Goal: Navigation & Orientation: Understand site structure

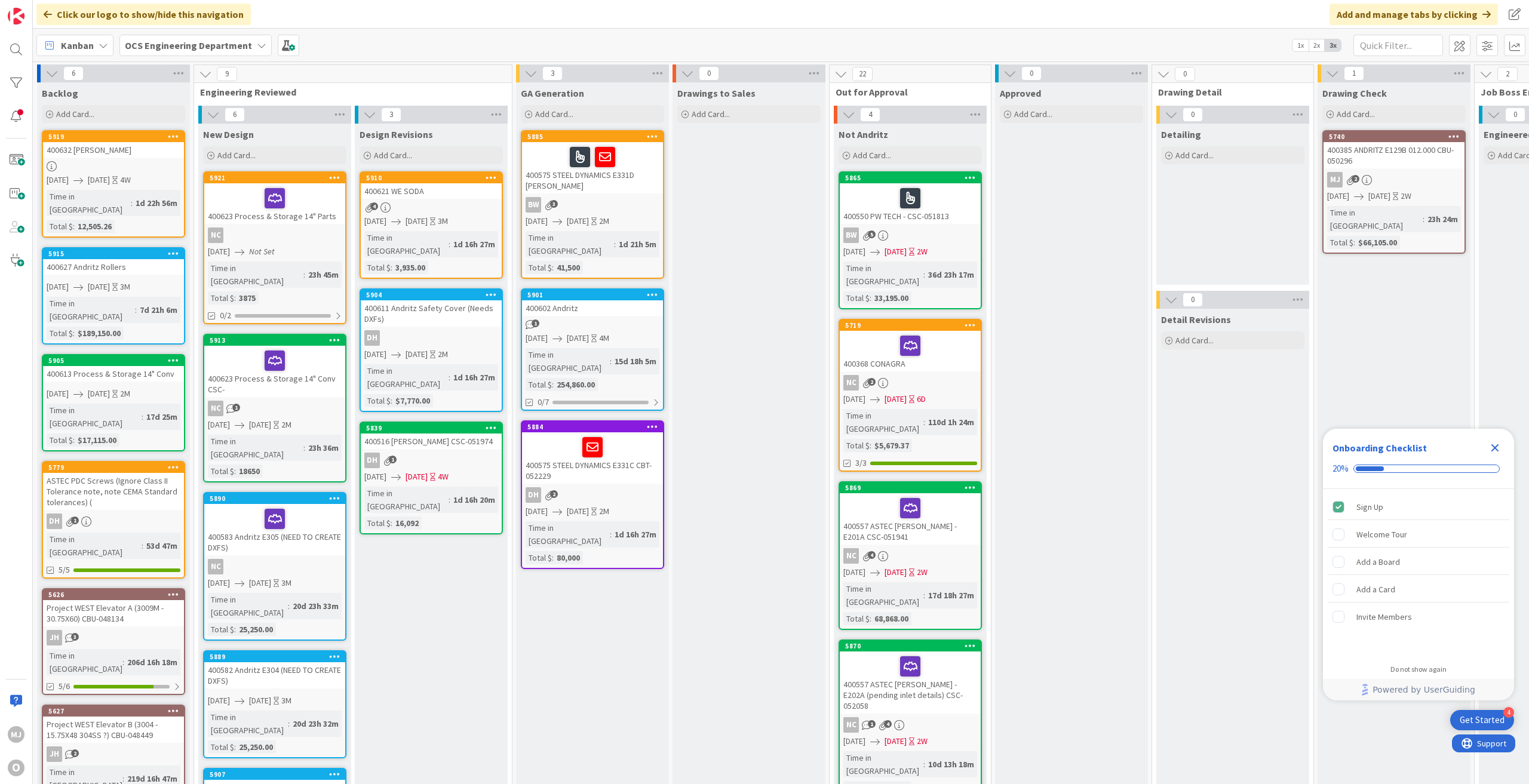
click at [1492, 448] on icon "Close Checklist" at bounding box center [1494, 447] width 14 height 14
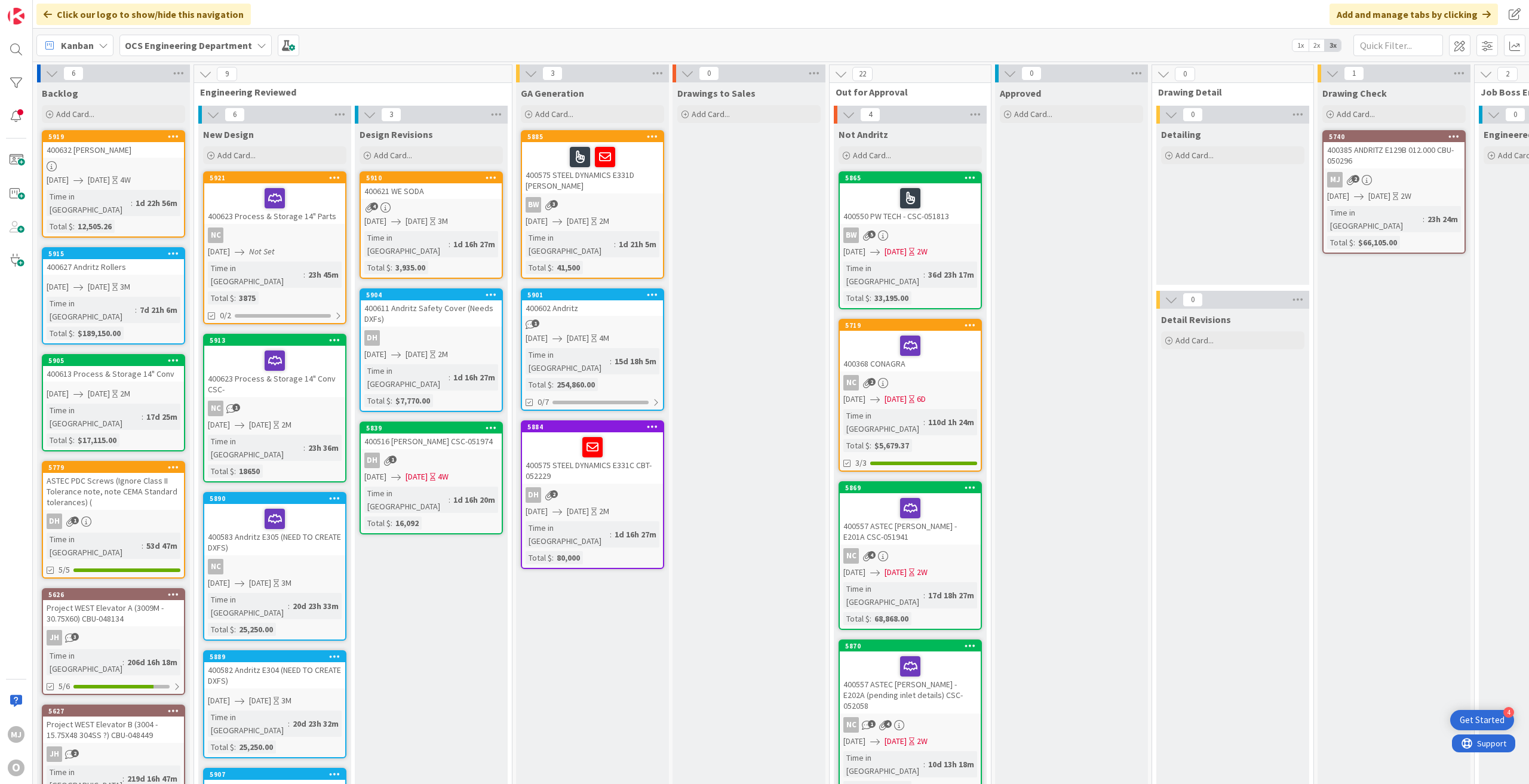
drag, startPoint x: 569, startPoint y: 19, endPoint x: 537, endPoint y: 17, distance: 32.1
click at [537, 17] on div "Click our logo to show/hide this navigation Add and manage tabs by clicking" at bounding box center [781, 14] width 1496 height 29
drag, startPoint x: 549, startPoint y: 11, endPoint x: 533, endPoint y: 8, distance: 16.3
click at [533, 8] on div "Click our logo to show/hide this navigation Add and manage tabs by clicking" at bounding box center [781, 14] width 1496 height 29
drag, startPoint x: 537, startPoint y: 3, endPoint x: 527, endPoint y: 4, distance: 10.0
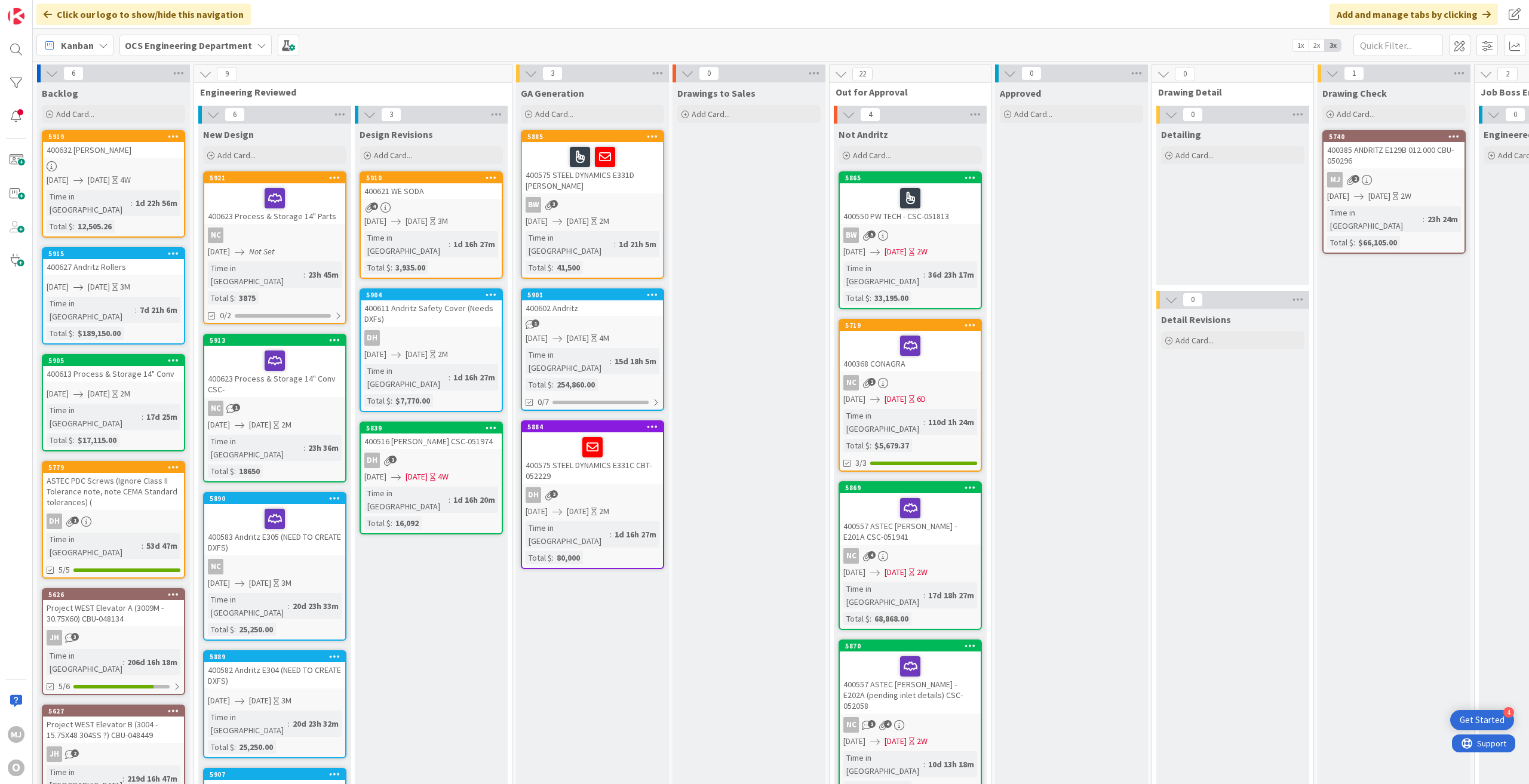
click at [528, 4] on div "Click our logo to show/hide this navigation Add and manage tabs by clicking" at bounding box center [781, 14] width 1496 height 29
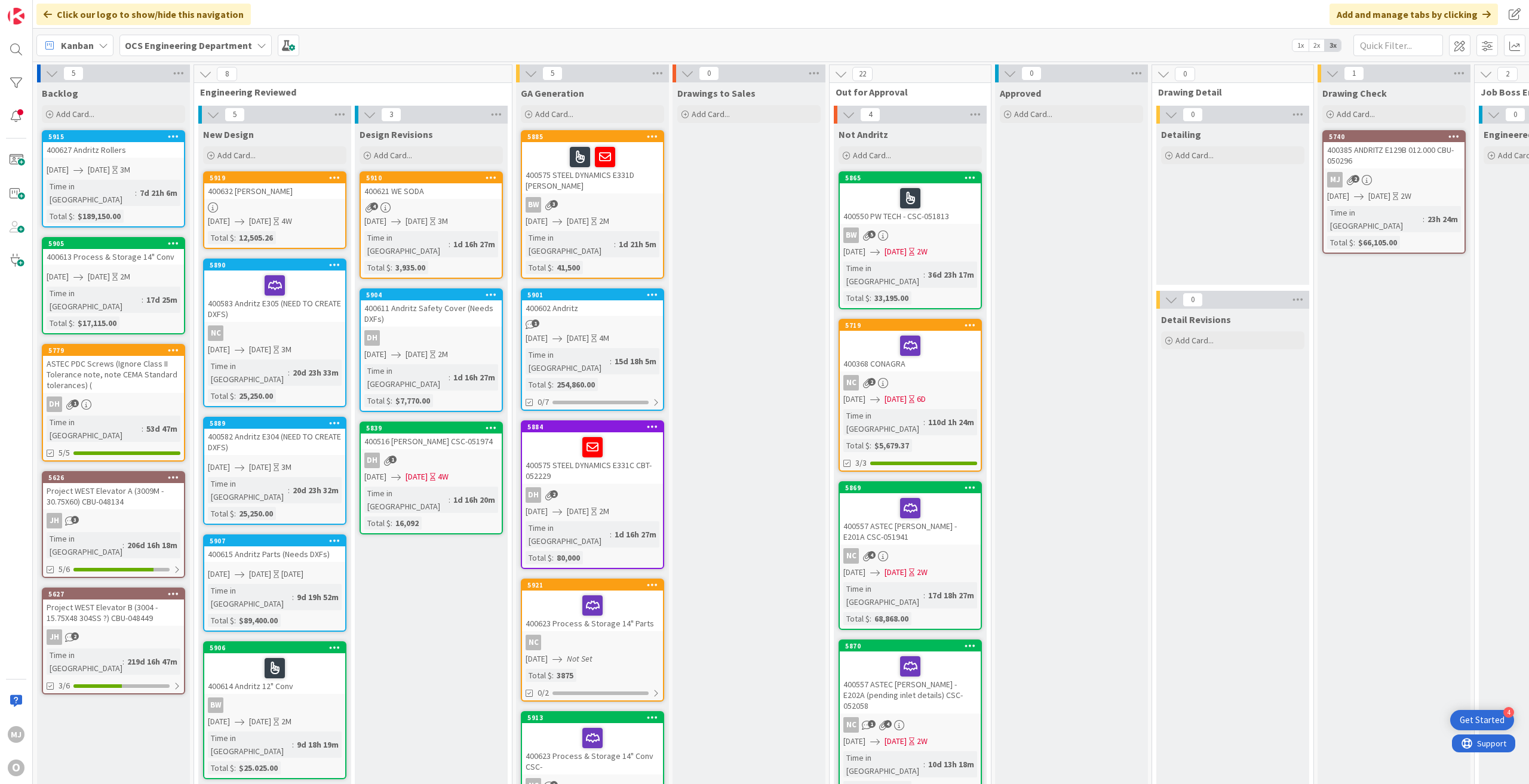
click at [527, 19] on div "Click our logo to show/hide this navigation Add and manage tabs by clicking" at bounding box center [781, 14] width 1496 height 29
